Goal: Task Accomplishment & Management: Manage account settings

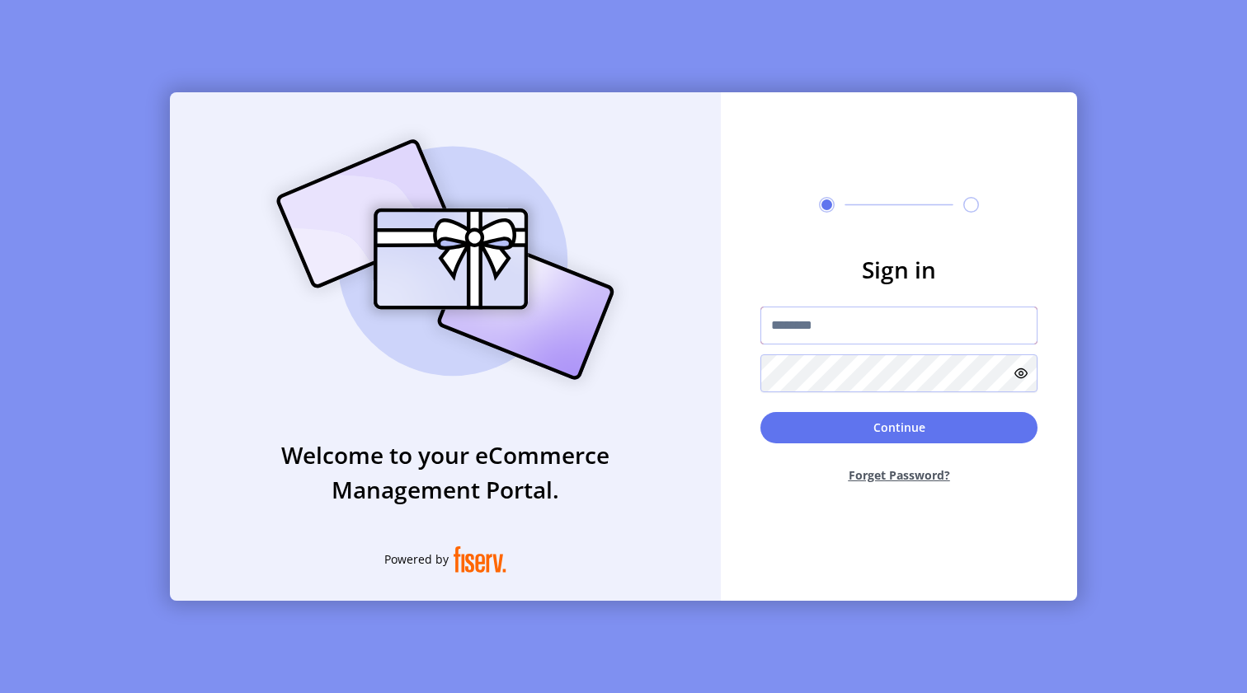
type input "**********"
click at [816, 431] on button "Continue" at bounding box center [898, 427] width 277 height 31
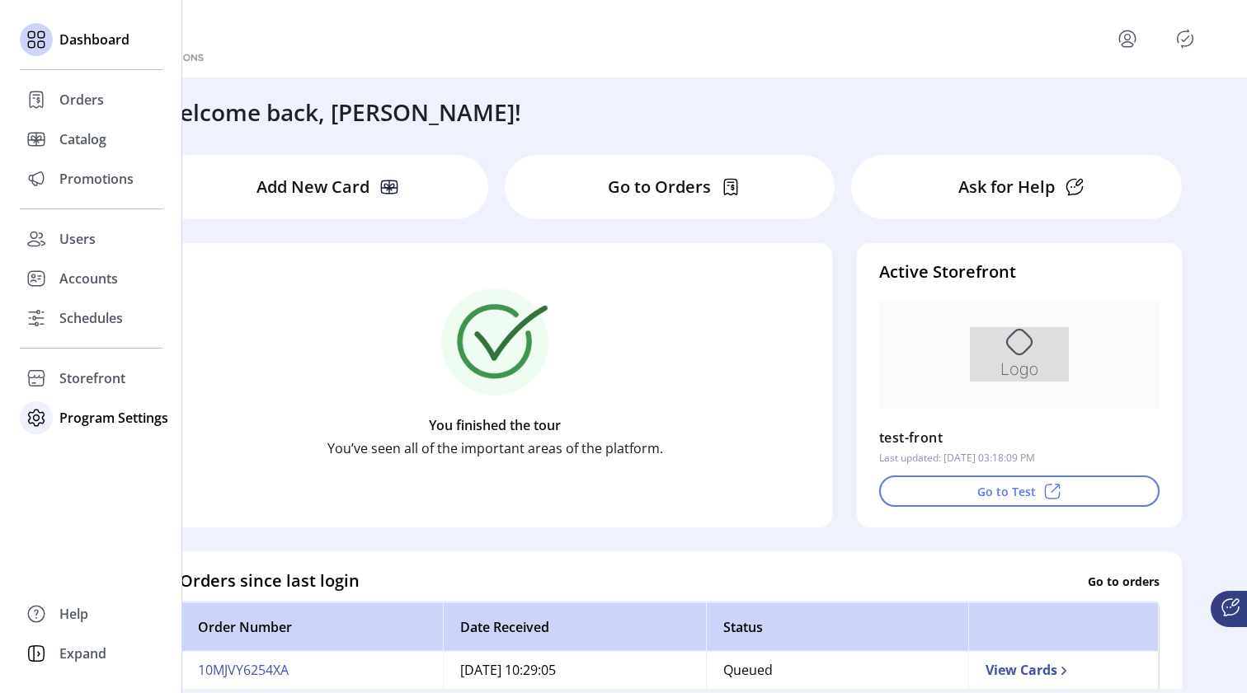
click at [110, 423] on span "Program Settings" at bounding box center [113, 418] width 109 height 20
click at [99, 455] on span "Templates" at bounding box center [91, 451] width 65 height 20
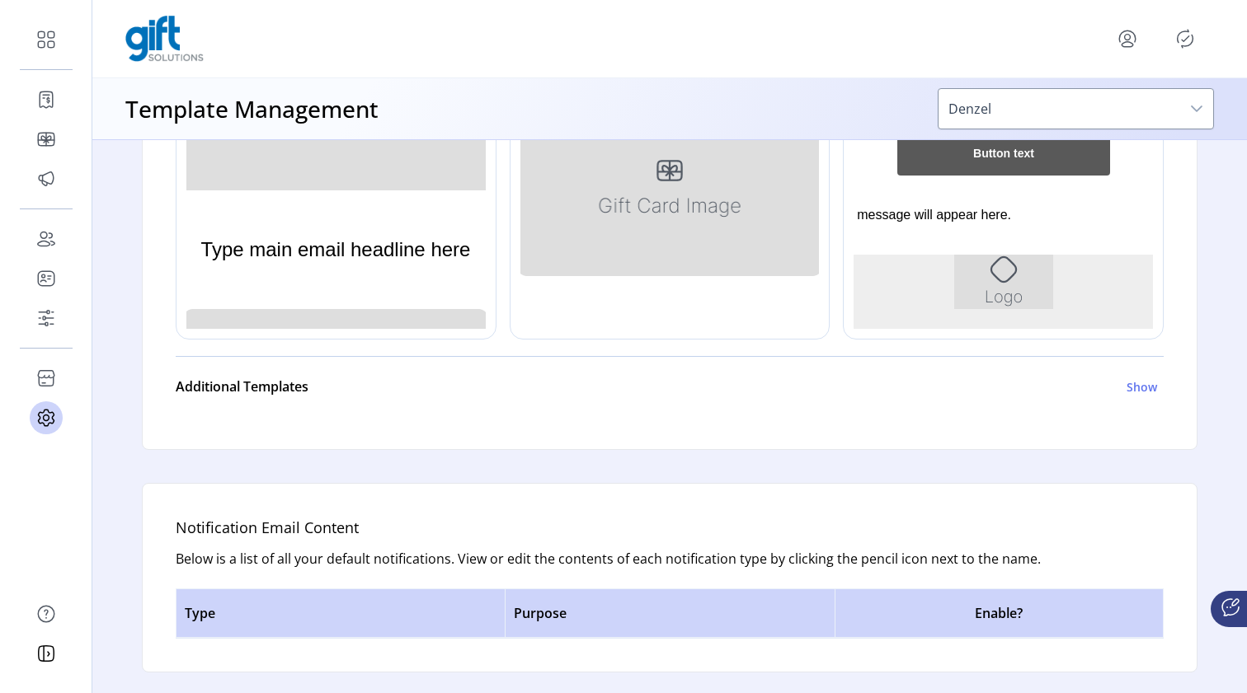
scroll to position [667, 0]
click at [399, 610] on th "Type" at bounding box center [340, 613] width 329 height 49
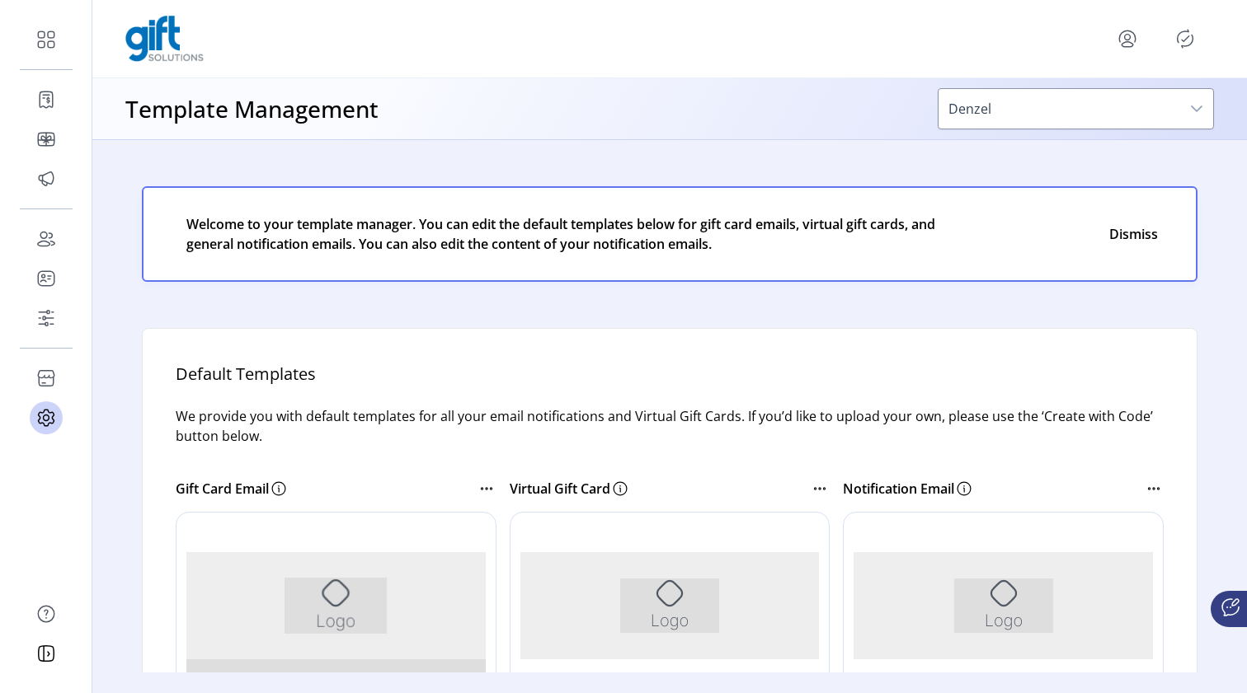
scroll to position [0, 0]
click at [1138, 236] on button "Close" at bounding box center [1133, 234] width 66 height 23
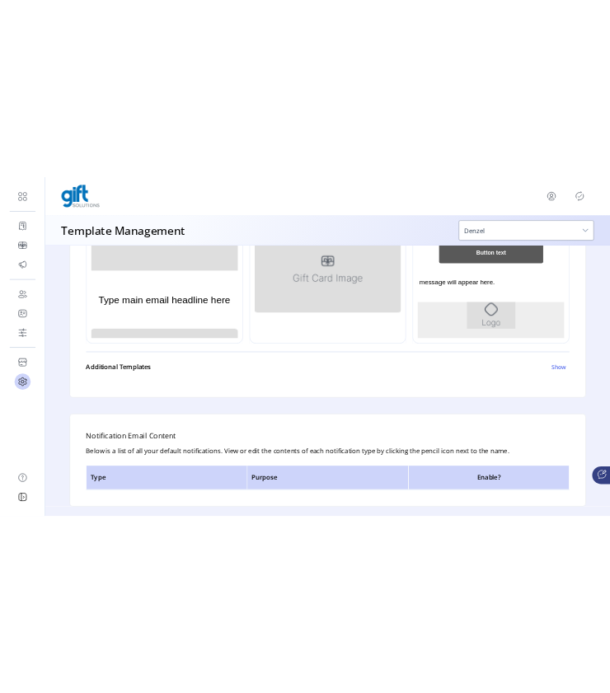
scroll to position [545, 0]
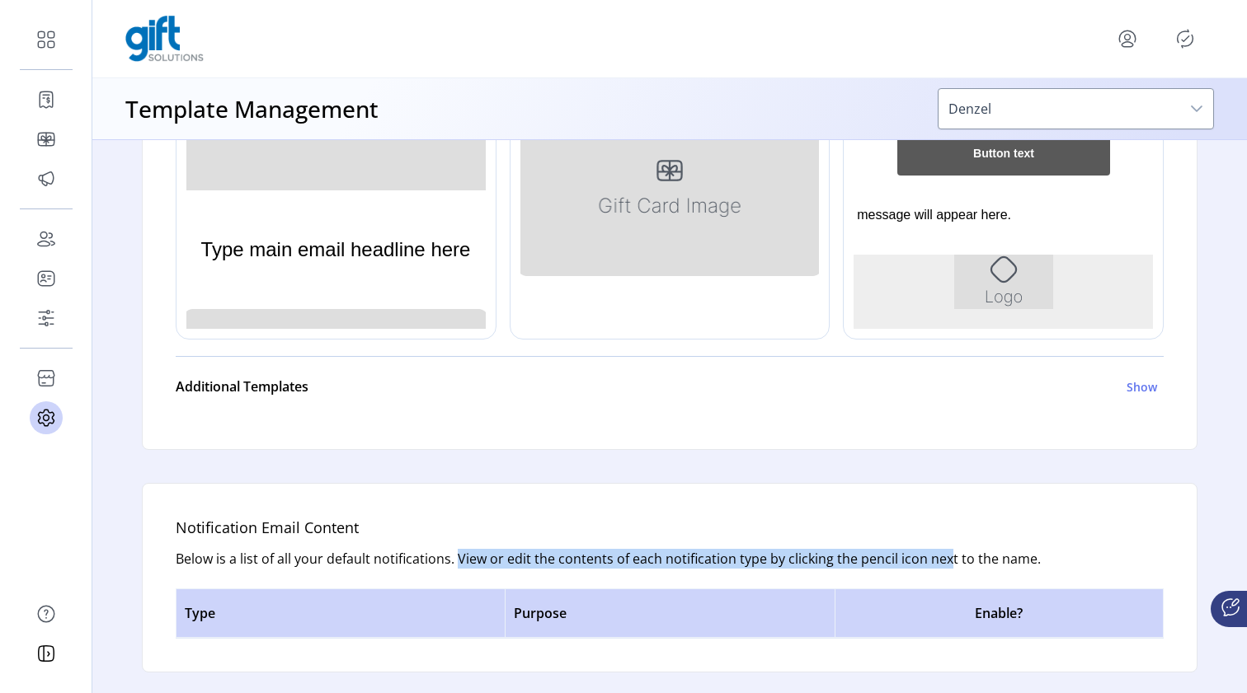
drag, startPoint x: 448, startPoint y: 562, endPoint x: 938, endPoint y: 549, distance: 490.0
click at [938, 549] on p "Below is a list of all your default notifications. View or edit the contents of…" at bounding box center [670, 569] width 988 height 40
drag, startPoint x: 1036, startPoint y: 562, endPoint x: 813, endPoint y: 549, distance: 223.8
click at [813, 549] on p "Below is a list of all your default notifications. View or edit the contents of…" at bounding box center [670, 569] width 988 height 40
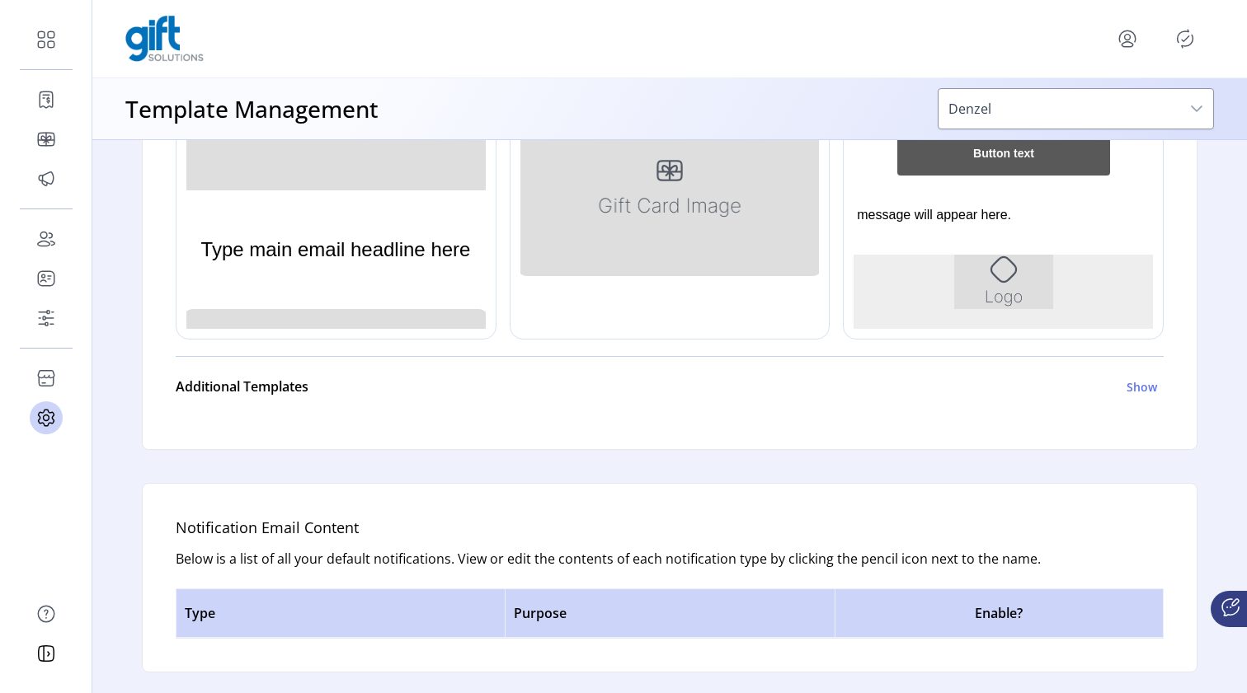
click at [1214, 250] on div "Default Templates We provide you with default templates for all your email noti…" at bounding box center [669, 406] width 1154 height 533
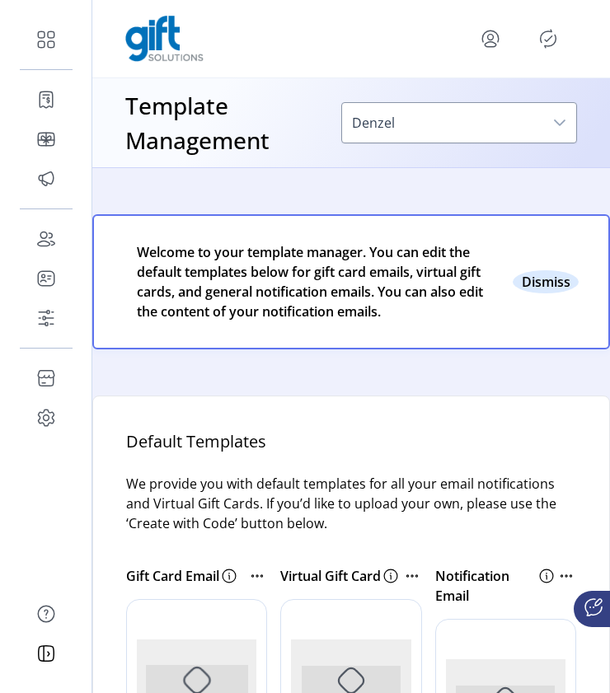
click at [548, 288] on button "Close" at bounding box center [546, 281] width 66 height 23
